Goal: Use online tool/utility: Utilize a website feature to perform a specific function

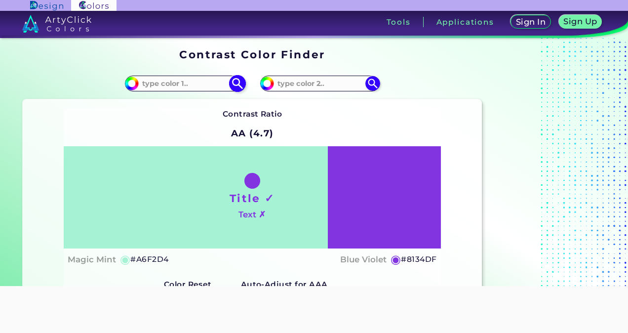
click at [213, 82] on input at bounding box center [185, 83] width 92 height 13
type input "#767676"
click at [234, 77] on img at bounding box center [237, 83] width 17 height 17
type input "#767676"
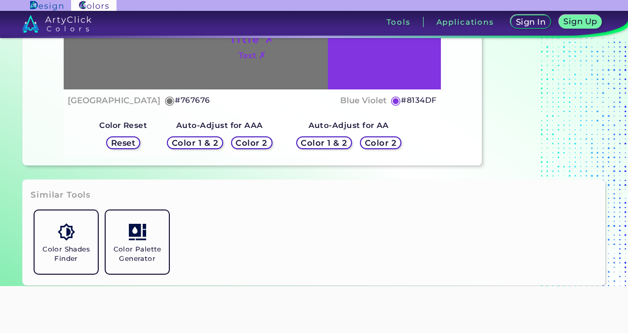
scroll to position [7, 0]
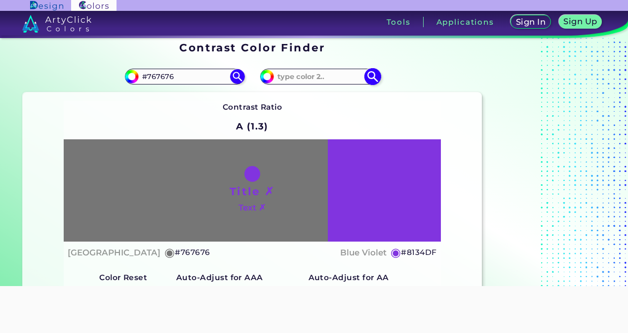
click at [291, 81] on input at bounding box center [320, 76] width 92 height 13
click at [199, 72] on input "#76767" at bounding box center [185, 76] width 92 height 13
type input "#"
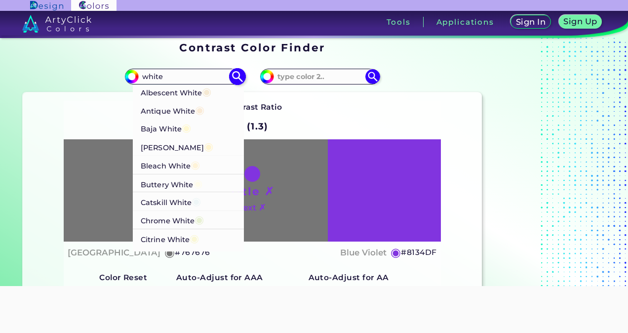
type input "white"
click at [194, 89] on p "Albescent White ◉" at bounding box center [176, 92] width 71 height 18
type input "#f5e9d3"
type input "#F5E9D3"
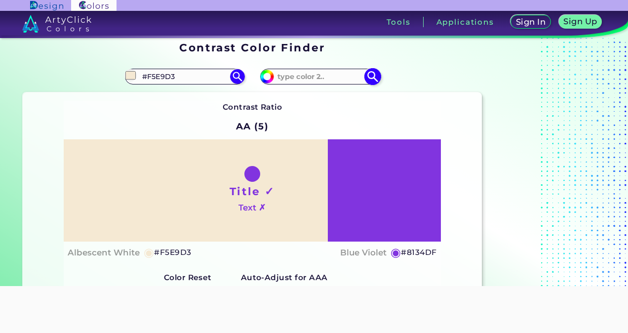
click at [308, 76] on input at bounding box center [320, 76] width 92 height 13
type input "#767676"
click at [373, 76] on img at bounding box center [372, 76] width 17 height 17
type input "#767676"
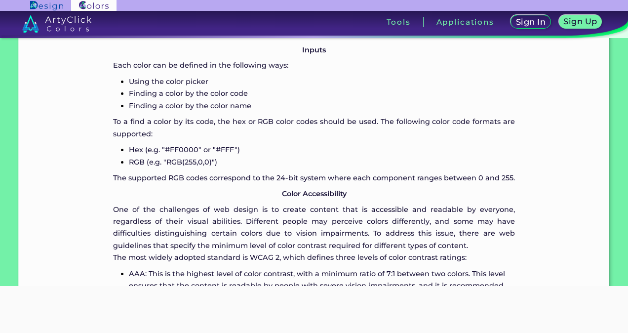
scroll to position [638, 0]
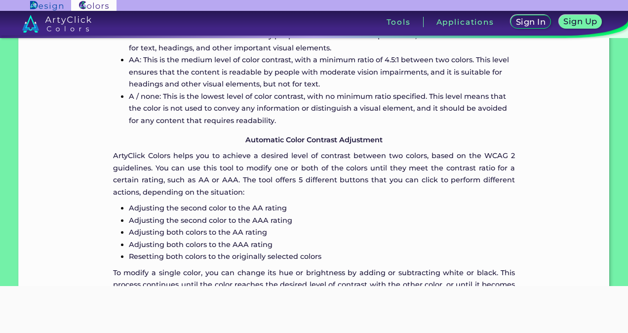
scroll to position [883, 0]
